Goal: Obtain resource: Obtain resource

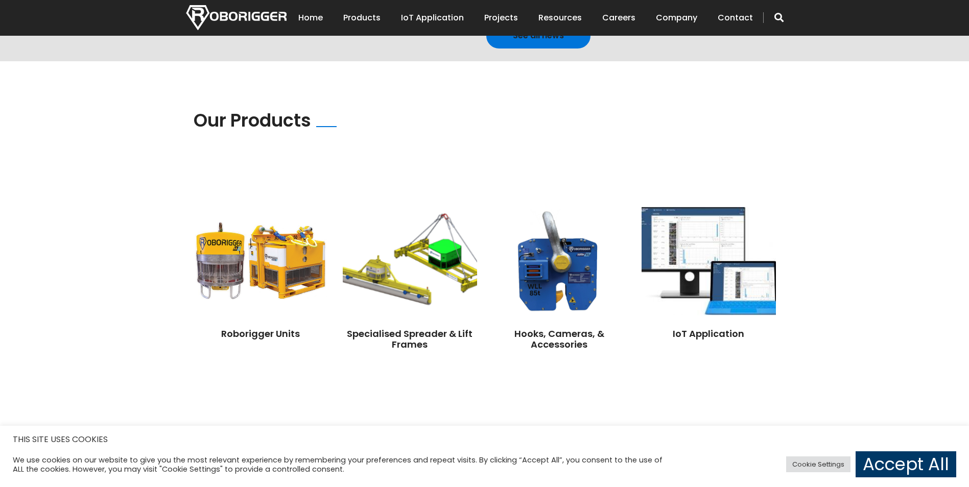
scroll to position [664, 0]
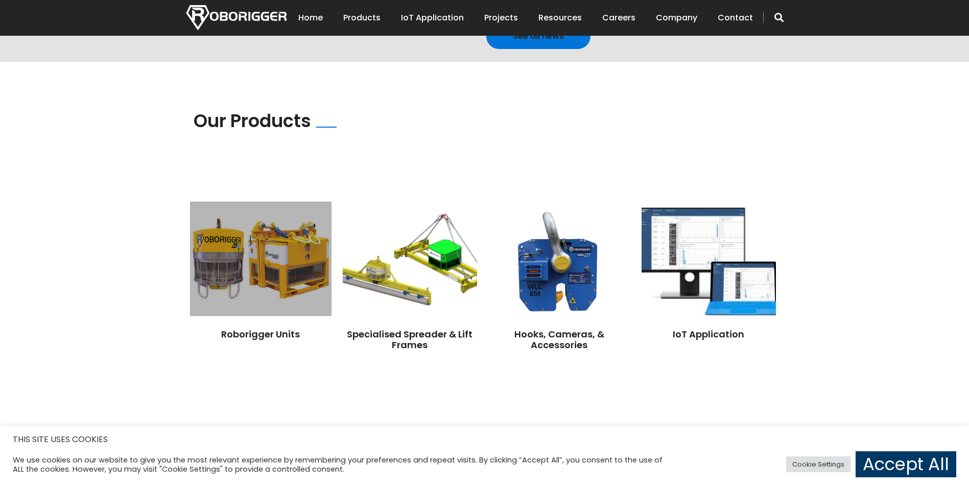
click at [230, 249] on img at bounding box center [260, 259] width 141 height 114
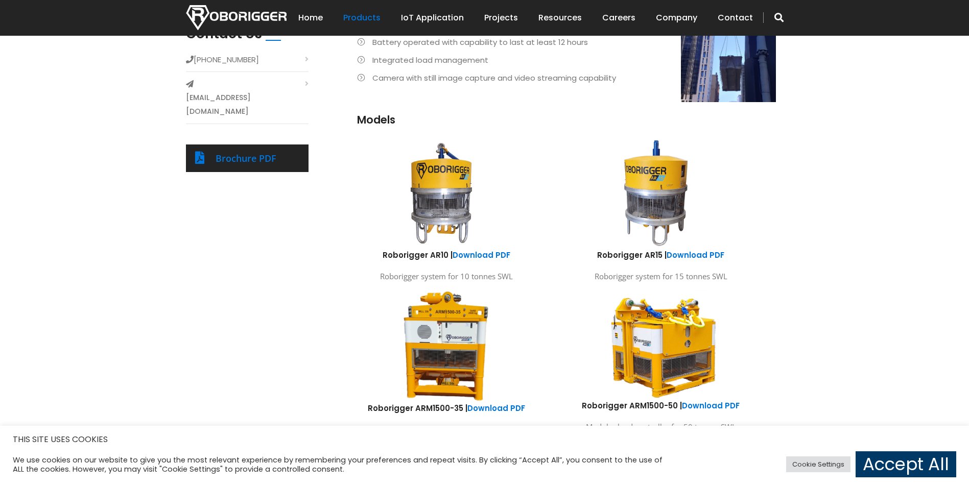
scroll to position [460, 0]
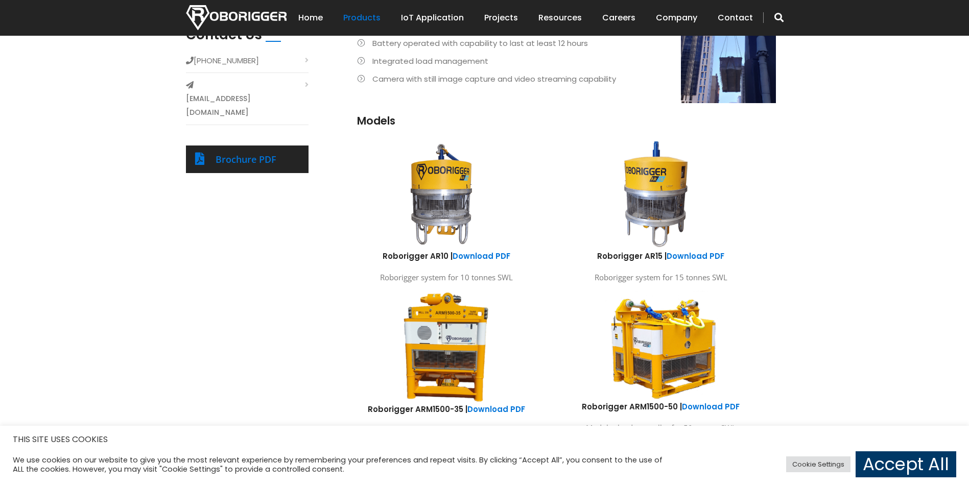
click at [431, 181] on img at bounding box center [441, 194] width 189 height 113
click at [432, 196] on img at bounding box center [441, 194] width 189 height 113
click at [479, 257] on link "Download PDF" at bounding box center [481, 256] width 58 height 11
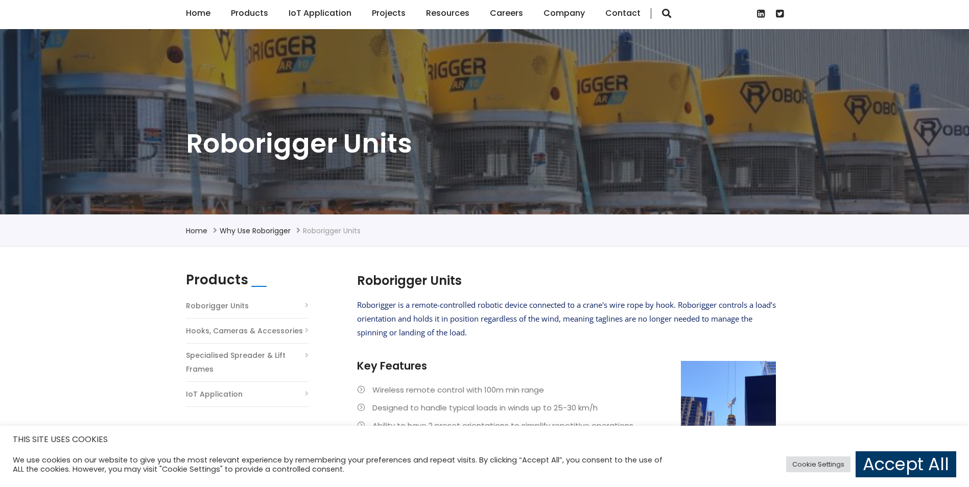
scroll to position [0, 0]
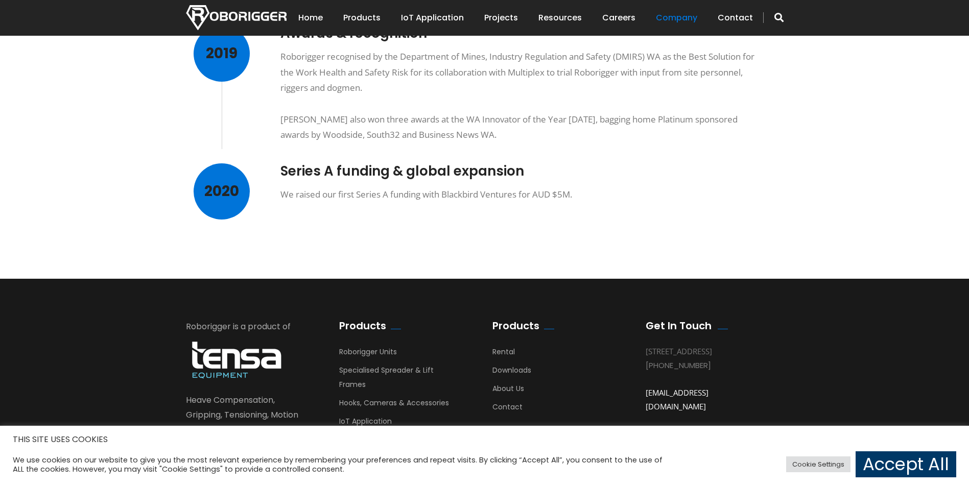
scroll to position [885, 0]
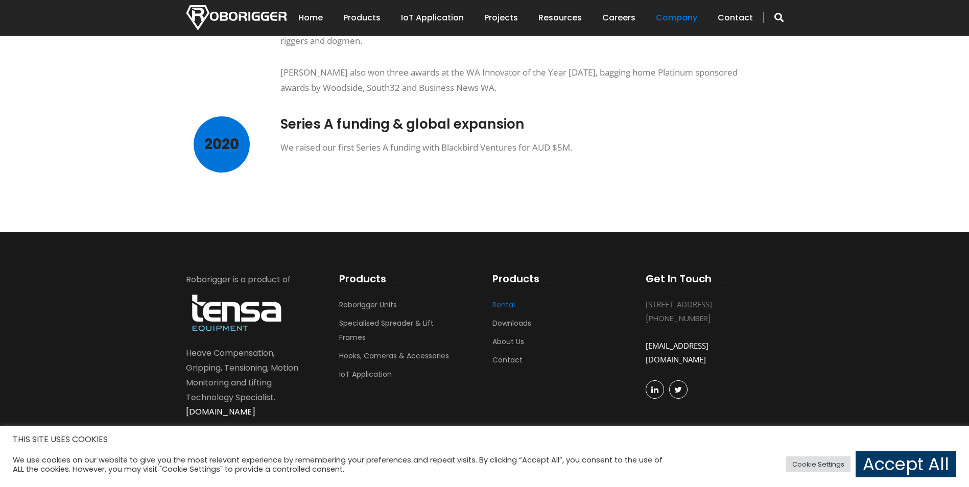
click at [495, 300] on link "Rental" at bounding box center [503, 307] width 22 height 15
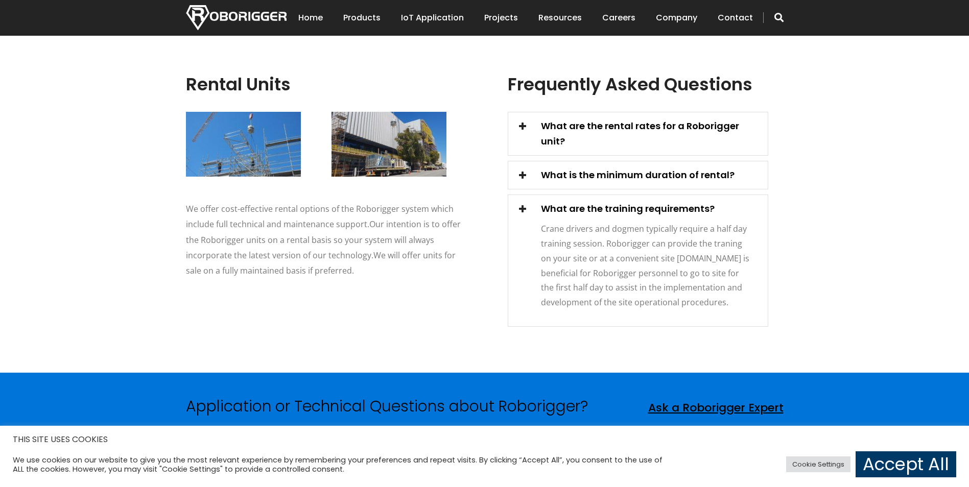
scroll to position [288, 0]
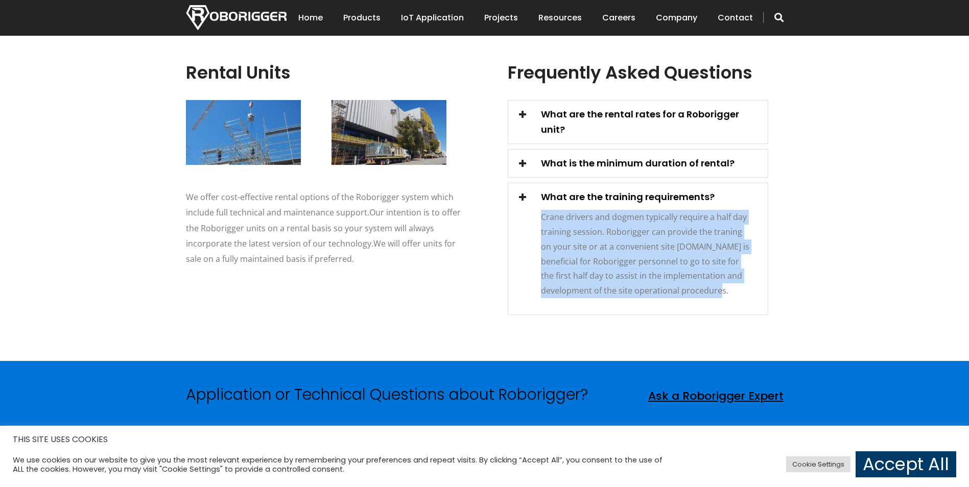
drag, startPoint x: 539, startPoint y: 201, endPoint x: 779, endPoint y: 272, distance: 250.3
click at [779, 272] on div "Frequently Asked Questions What are the rental rates for a Roborigger unit? Our…" at bounding box center [638, 190] width 306 height 259
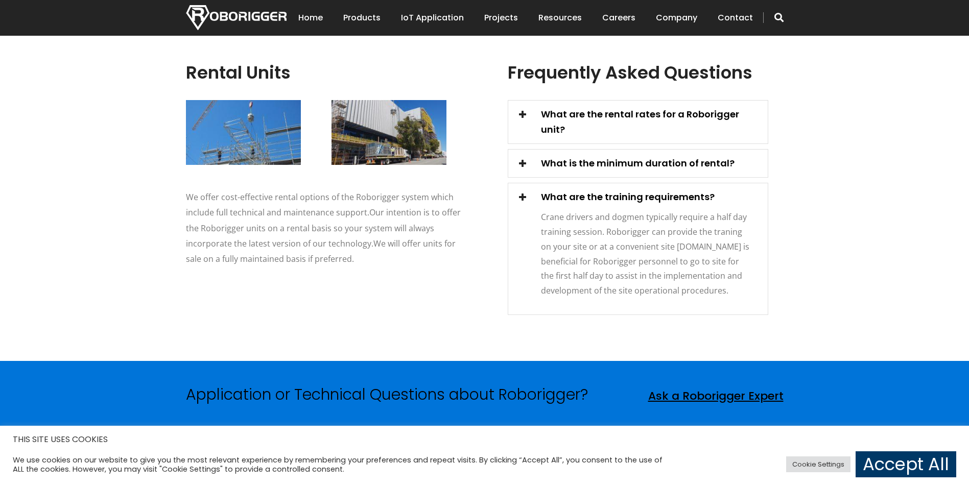
drag, startPoint x: 779, startPoint y: 272, endPoint x: 911, endPoint y: 184, distance: 158.6
click at [920, 182] on section "Rental Units We offer cost-effective rental options of the Roborigger system wh…" at bounding box center [484, 189] width 969 height 344
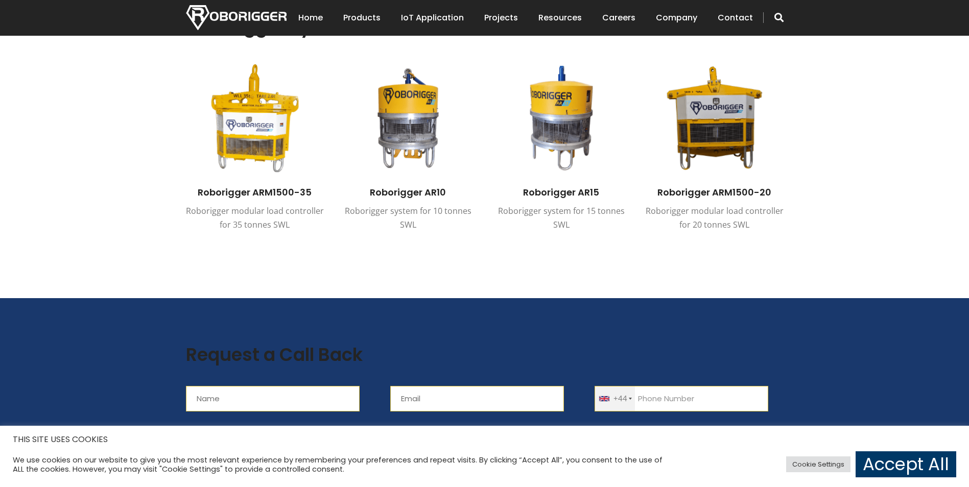
scroll to position [697, 0]
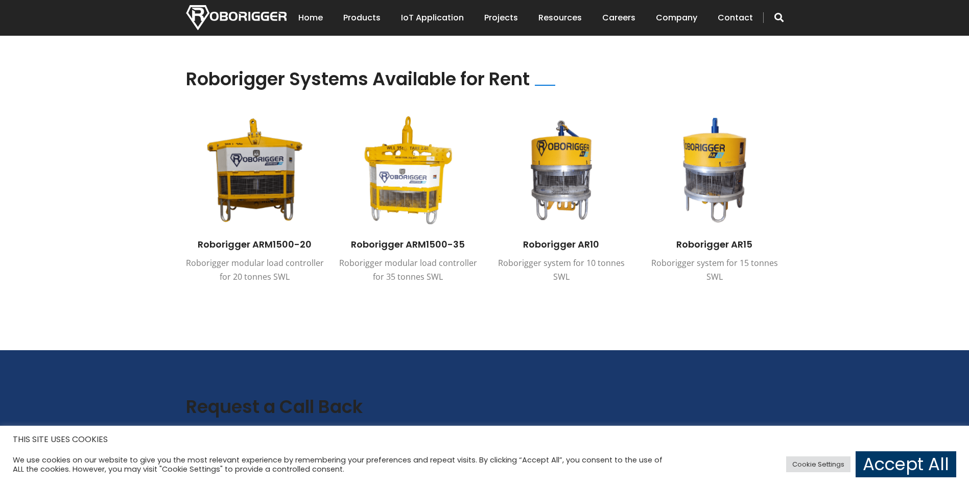
click at [553, 286] on section "Roborigger Systems Available for Rent Roborigger AR10 Roborigger system for 10 …" at bounding box center [484, 185] width 969 height 330
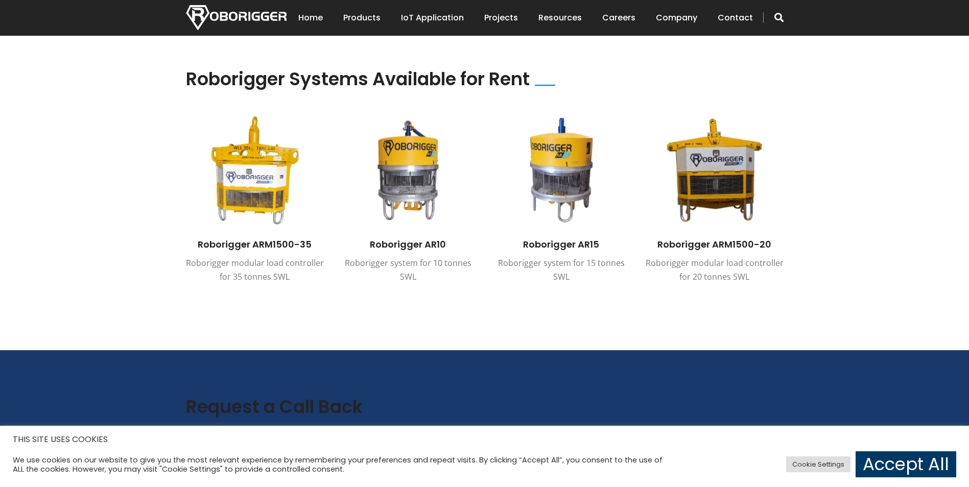
click at [105, 188] on section "Roborigger Systems Available for Rent Roborigger AR10 Roborigger system for 10 …" at bounding box center [484, 185] width 969 height 330
